Goal: Navigation & Orientation: Find specific page/section

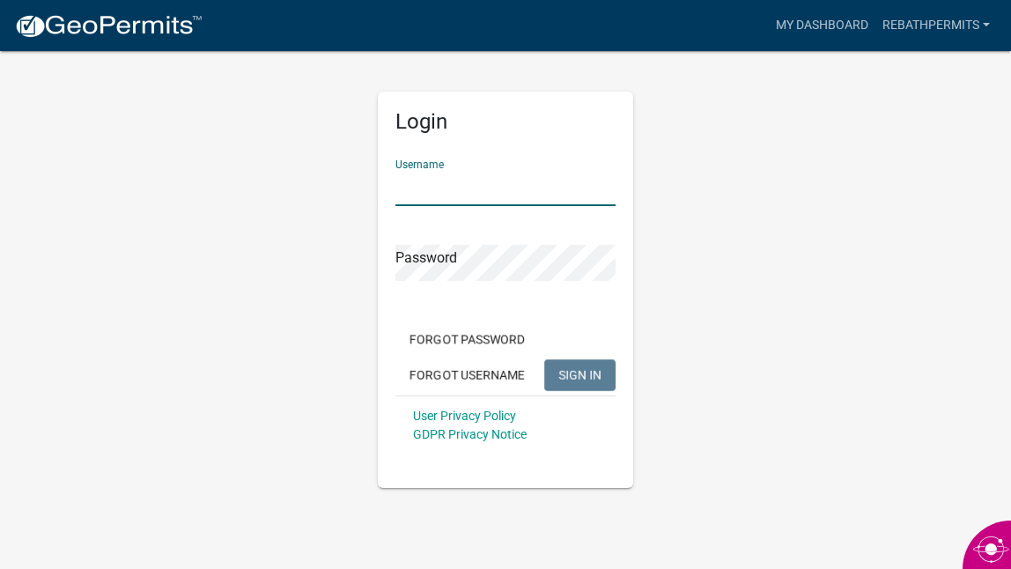
click at [520, 198] on input "Username" at bounding box center [505, 188] width 220 height 36
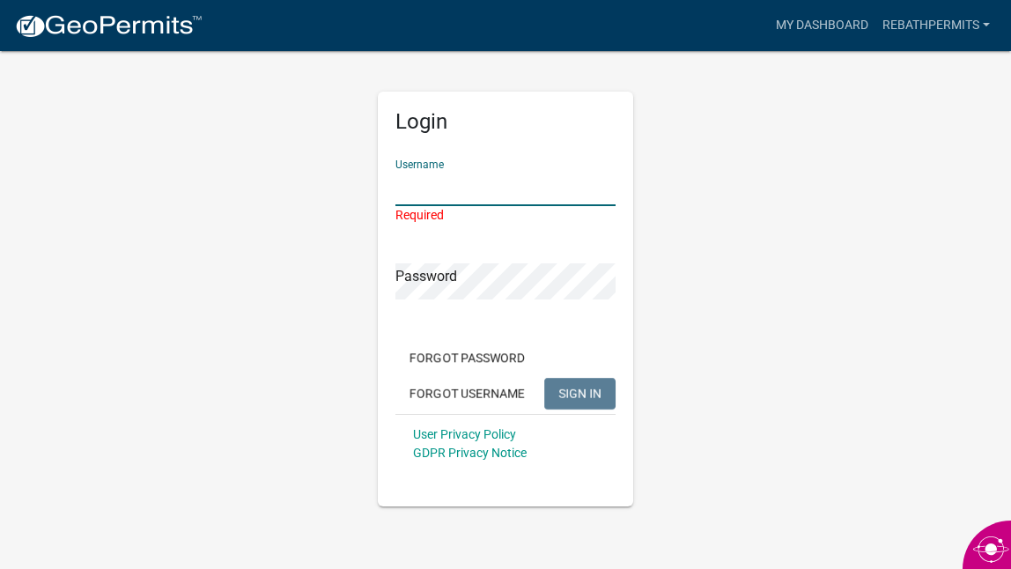
click at [426, 194] on input "Username" at bounding box center [505, 188] width 220 height 36
type input "[EMAIL_ADDRESS][DOMAIN_NAME]"
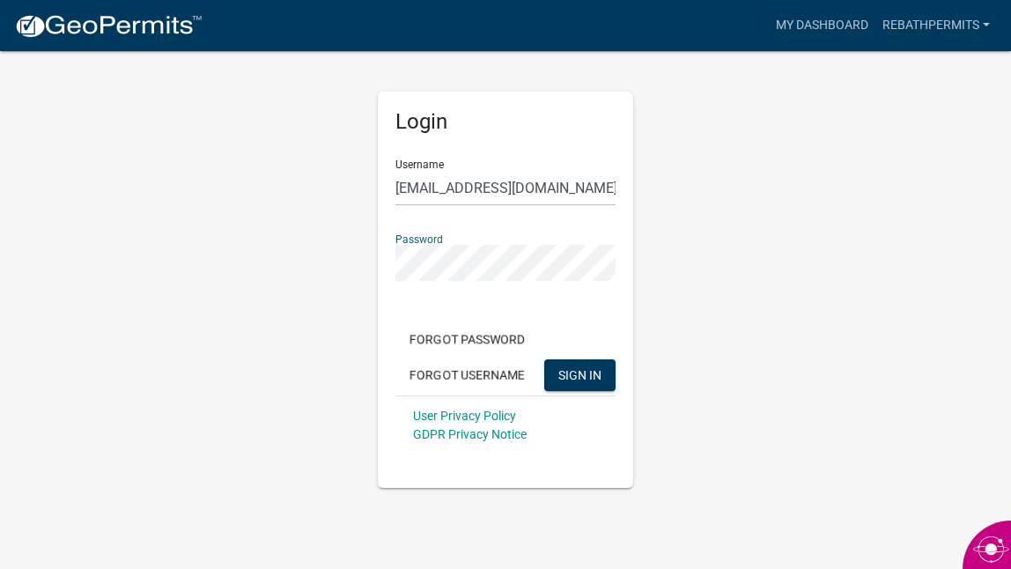
click at [544, 359] on button "SIGN IN" at bounding box center [579, 375] width 71 height 32
click at [583, 369] on span "SIGN IN" at bounding box center [579, 374] width 43 height 14
drag, startPoint x: 722, startPoint y: 235, endPoint x: 738, endPoint y: 220, distance: 21.8
click at [722, 235] on div "Login Username [EMAIL_ADDRESS][DOMAIN_NAME] Password Forgot Password Forgot Use…" at bounding box center [506, 268] width 846 height 439
click at [920, 26] on link "Rebathpermits" at bounding box center [937, 25] width 122 height 33
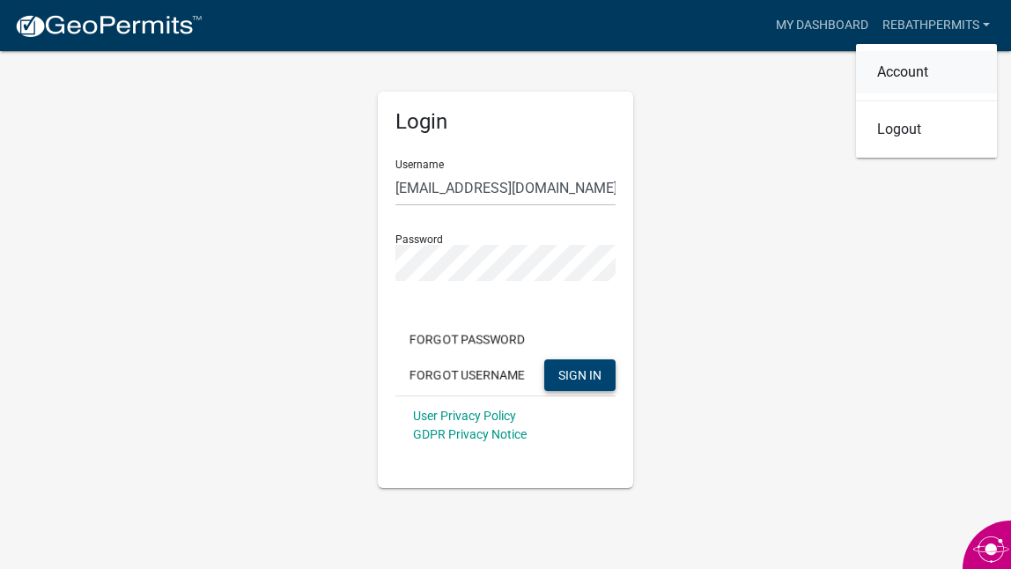
click at [887, 82] on link "Account" at bounding box center [926, 72] width 141 height 42
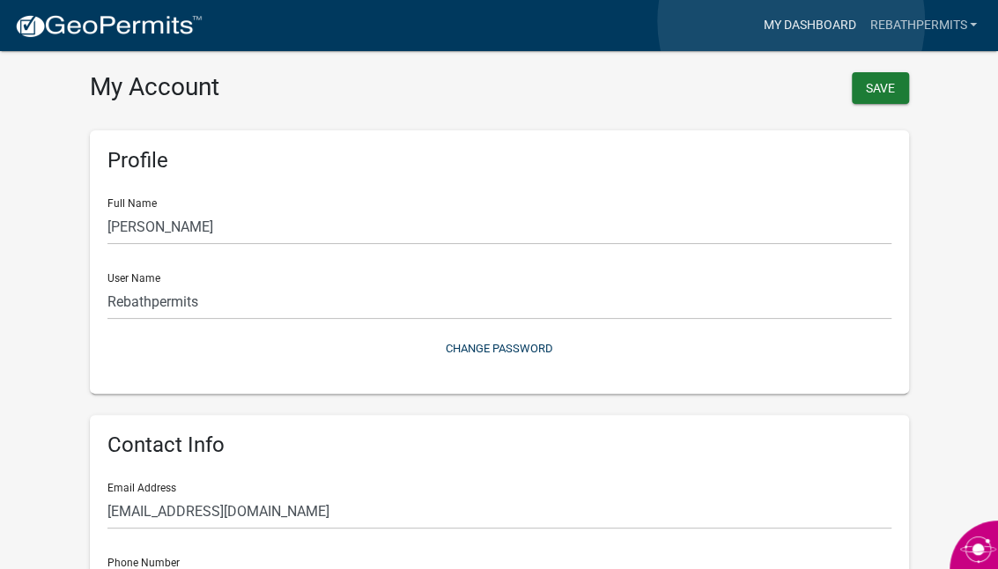
click at [793, 20] on link "My Dashboard" at bounding box center [809, 25] width 107 height 33
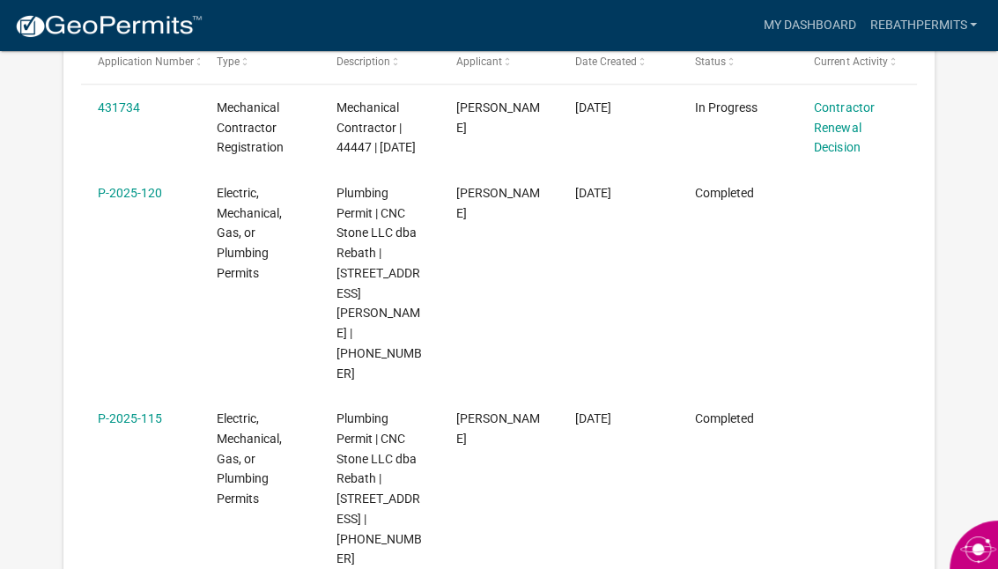
scroll to position [321, 0]
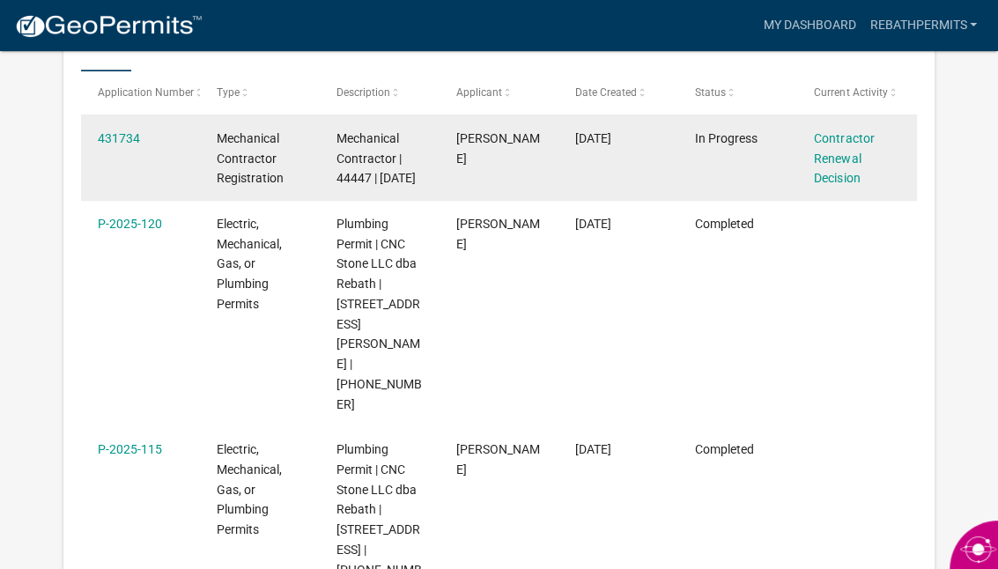
drag, startPoint x: 414, startPoint y: 1, endPoint x: 141, endPoint y: 143, distance: 307.7
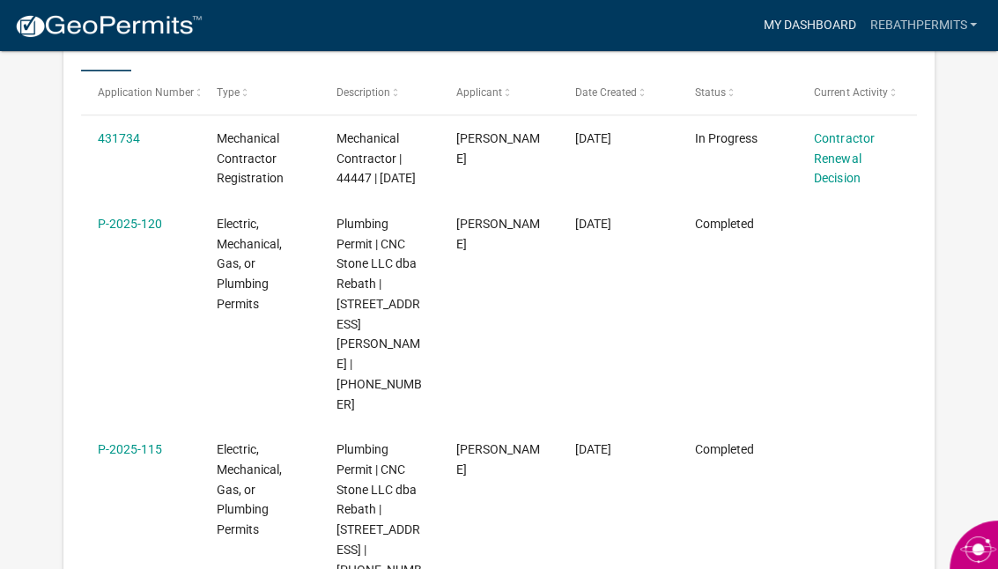
click at [826, 20] on link "My Dashboard" at bounding box center [809, 25] width 107 height 33
